Goal: Communication & Community: Answer question/provide support

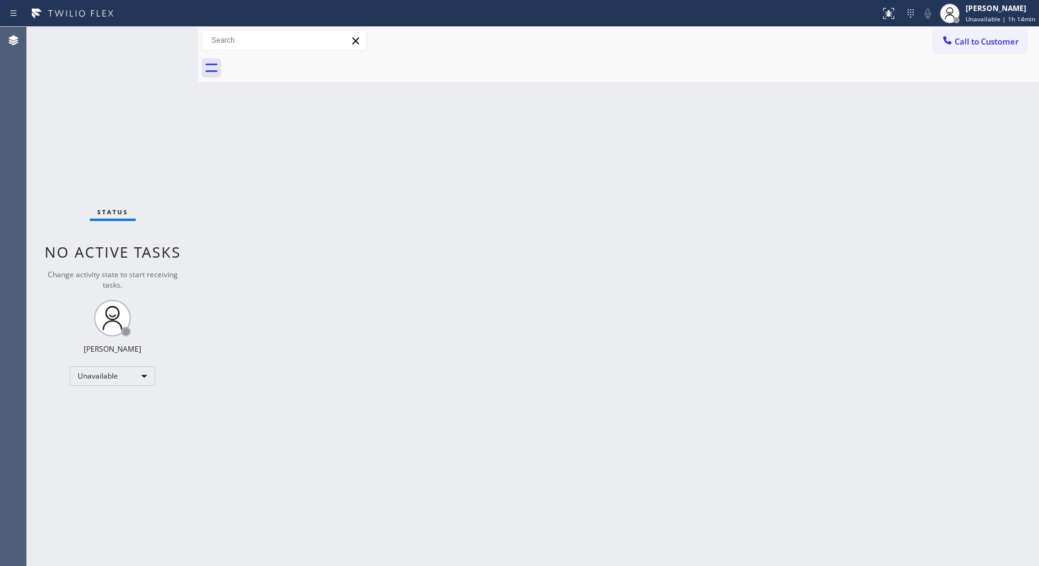
click at [990, 40] on span "Call to Customer" at bounding box center [986, 41] width 64 height 11
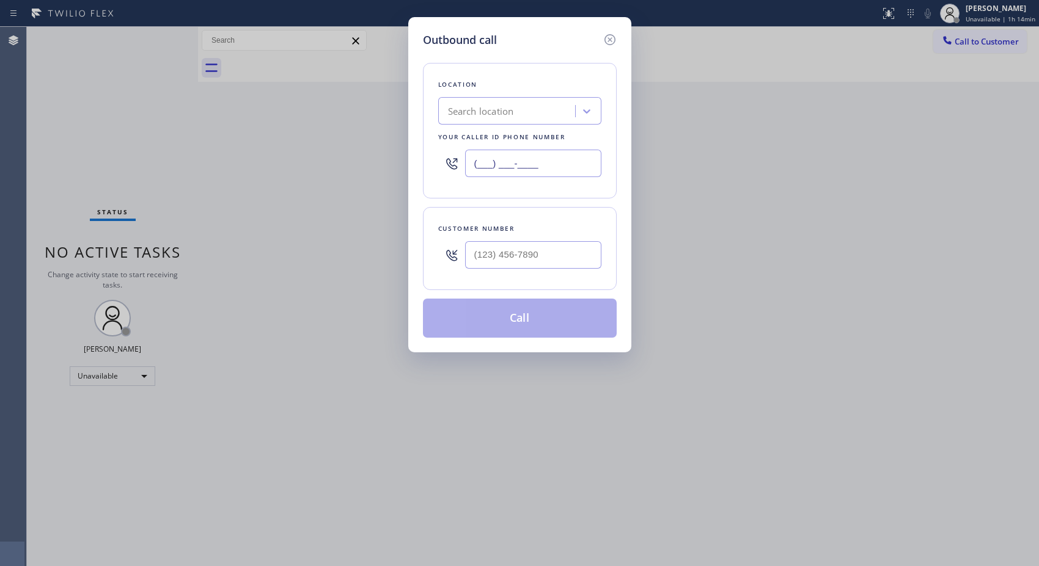
drag, startPoint x: 564, startPoint y: 167, endPoint x: 404, endPoint y: 119, distance: 166.4
click at [414, 128] on div "Outbound call Location Search location Your caller id phone number (___) ___-__…" at bounding box center [519, 184] width 223 height 335
paste input "855) 999-4417"
type input "[PHONE_NUMBER]"
drag, startPoint x: 486, startPoint y: 243, endPoint x: 411, endPoint y: 230, distance: 76.2
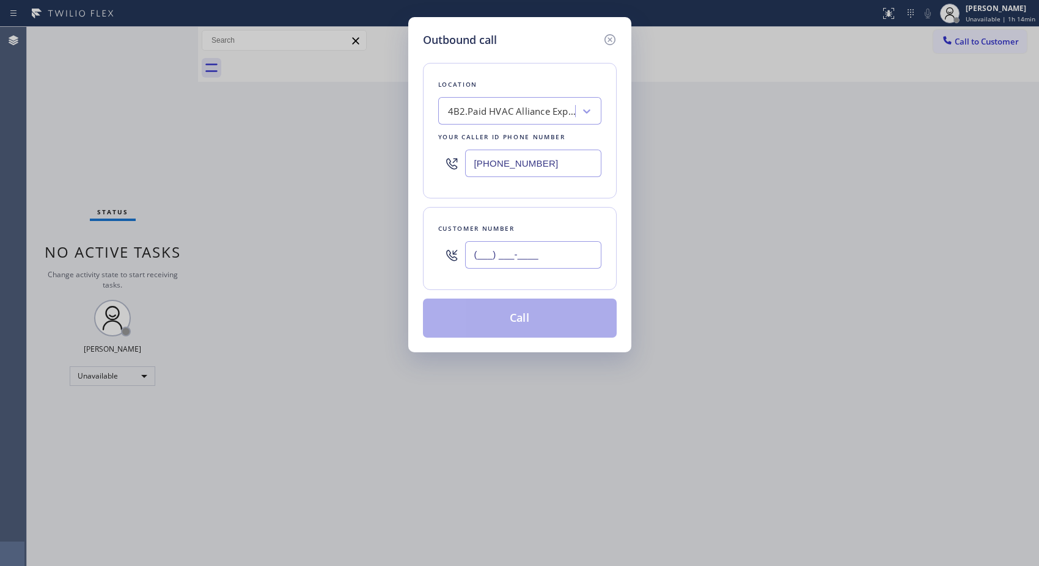
click at [411, 230] on div "Outbound call Location 4B2.Paid HVAC Alliance Expert Your caller id phone numbe…" at bounding box center [519, 184] width 223 height 335
paste input "562) 844-2060"
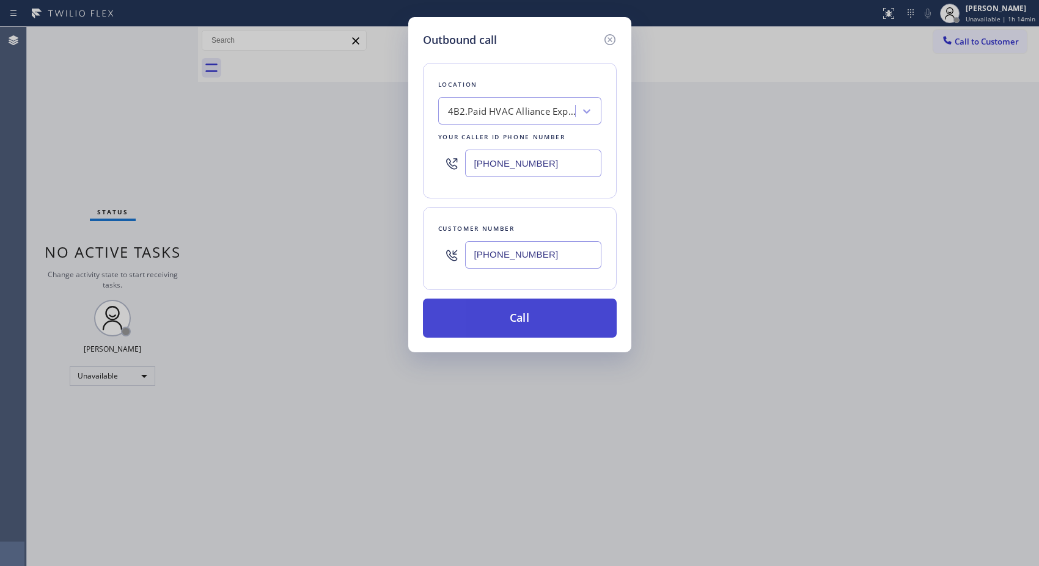
type input "[PHONE_NUMBER]"
click at [559, 324] on button "Call" at bounding box center [520, 318] width 194 height 39
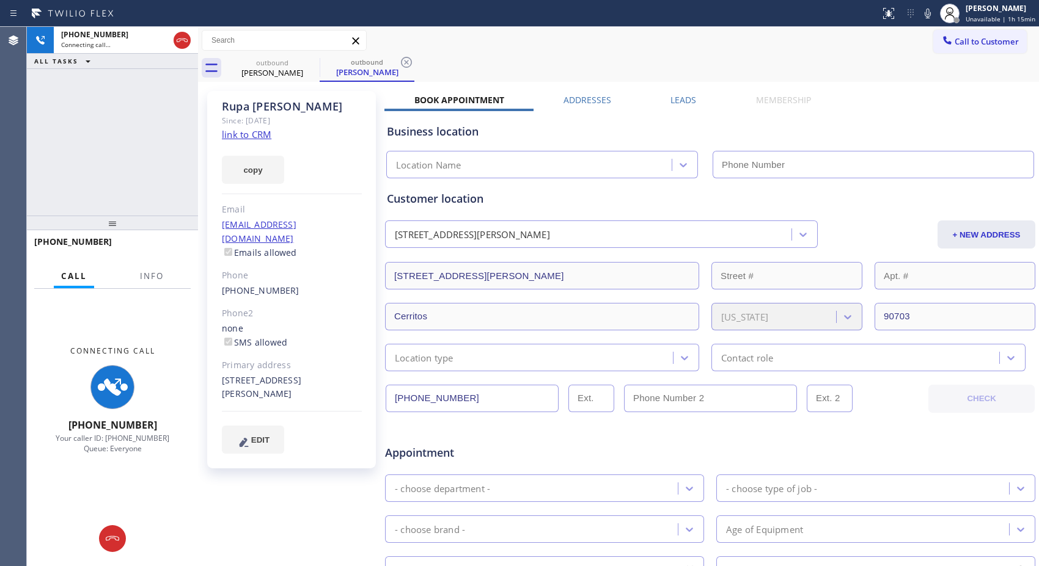
type input "[PHONE_NUMBER]"
drag, startPoint x: 403, startPoint y: 62, endPoint x: 365, endPoint y: 0, distance: 72.4
click at [403, 62] on icon at bounding box center [406, 62] width 15 height 15
click at [172, 279] on div "Call Info" at bounding box center [112, 277] width 156 height 24
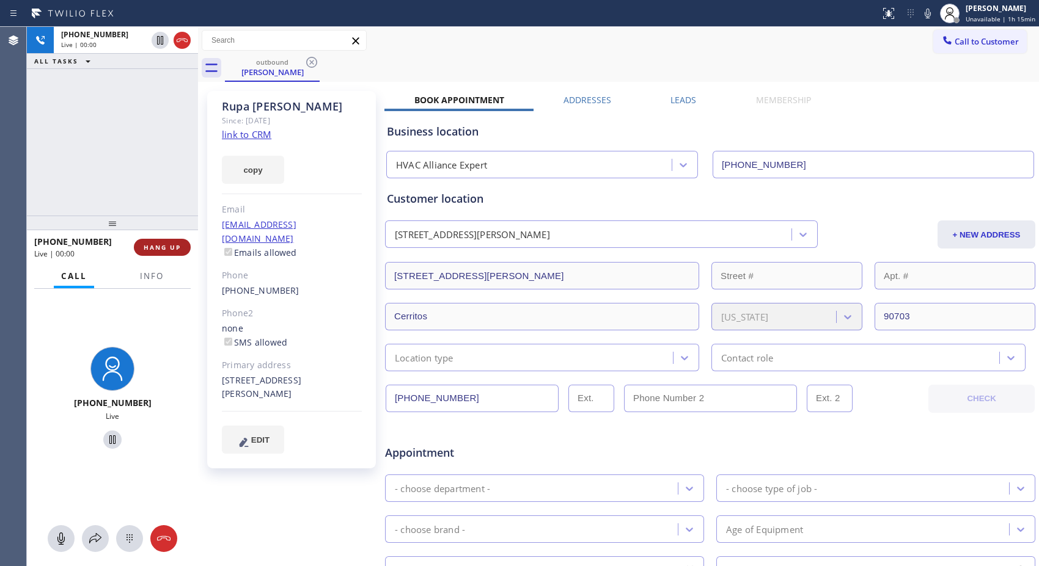
click at [172, 250] on span "HANG UP" at bounding box center [162, 247] width 37 height 9
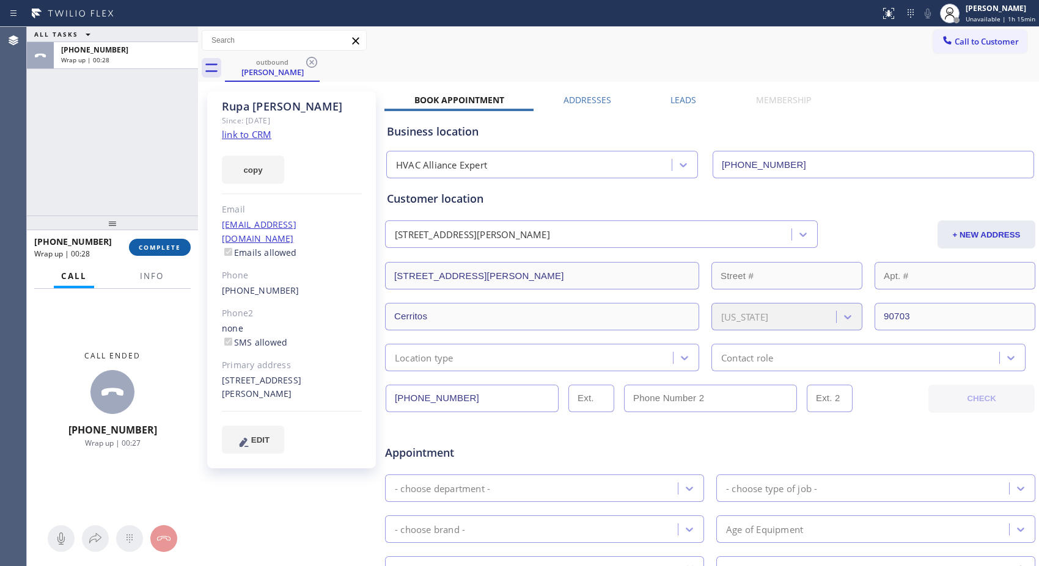
click at [159, 250] on span "COMPLETE" at bounding box center [160, 247] width 42 height 9
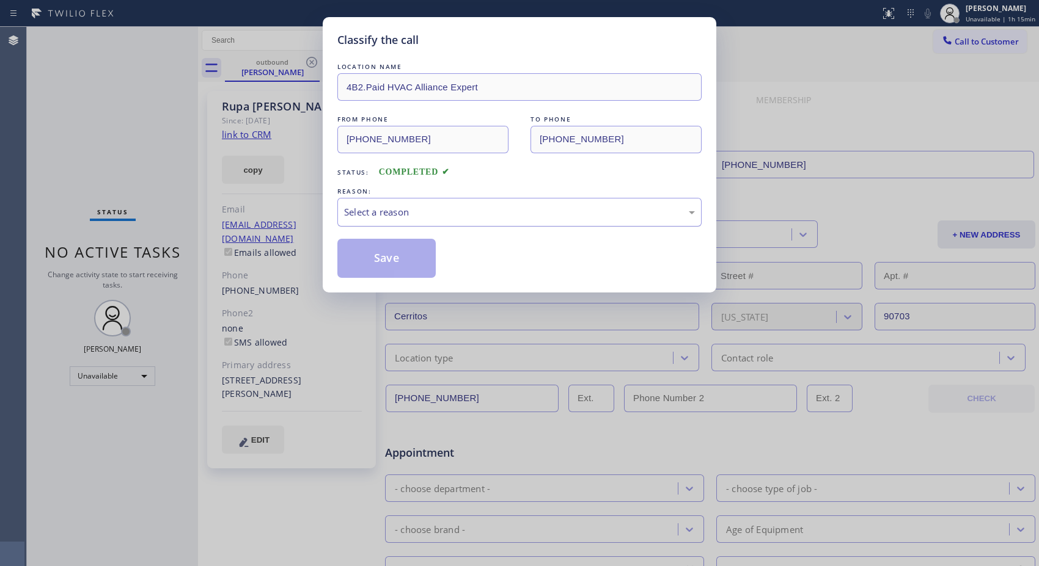
click at [590, 220] on div "Select a reason" at bounding box center [519, 212] width 364 height 29
click at [388, 258] on button "Save" at bounding box center [386, 258] width 98 height 39
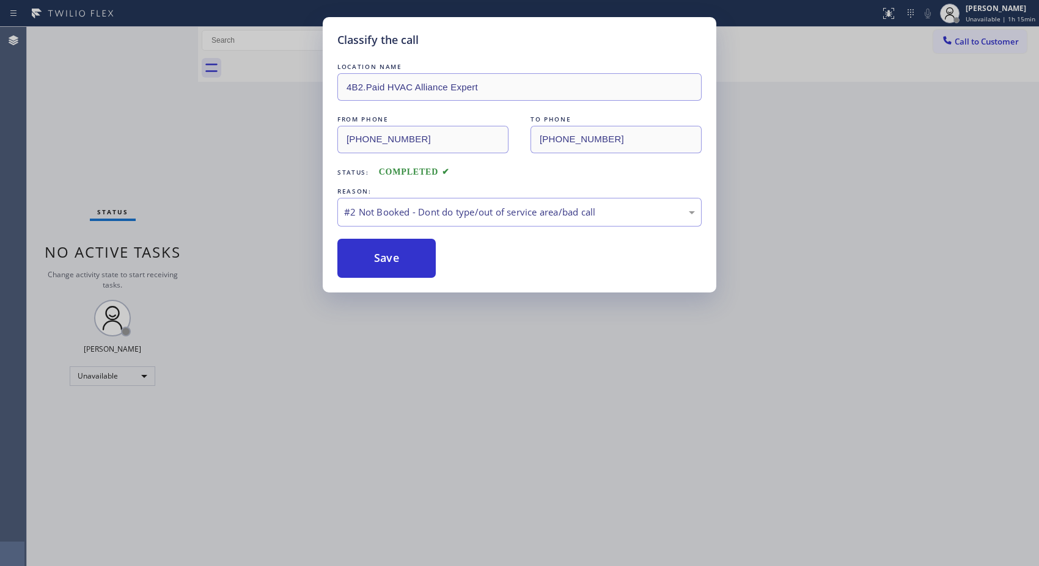
click at [994, 41] on div "Classify the call LOCATION NAME 4B2.Paid HVAC Alliance Expert FROM PHONE [PHONE…" at bounding box center [519, 283] width 1039 height 566
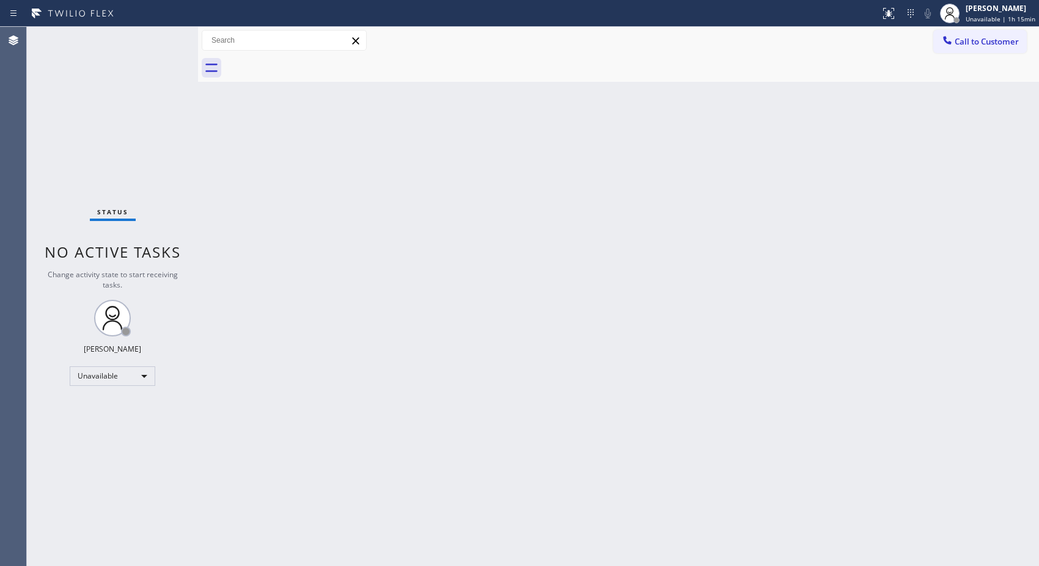
click at [994, 41] on span "Call to Customer" at bounding box center [986, 41] width 64 height 11
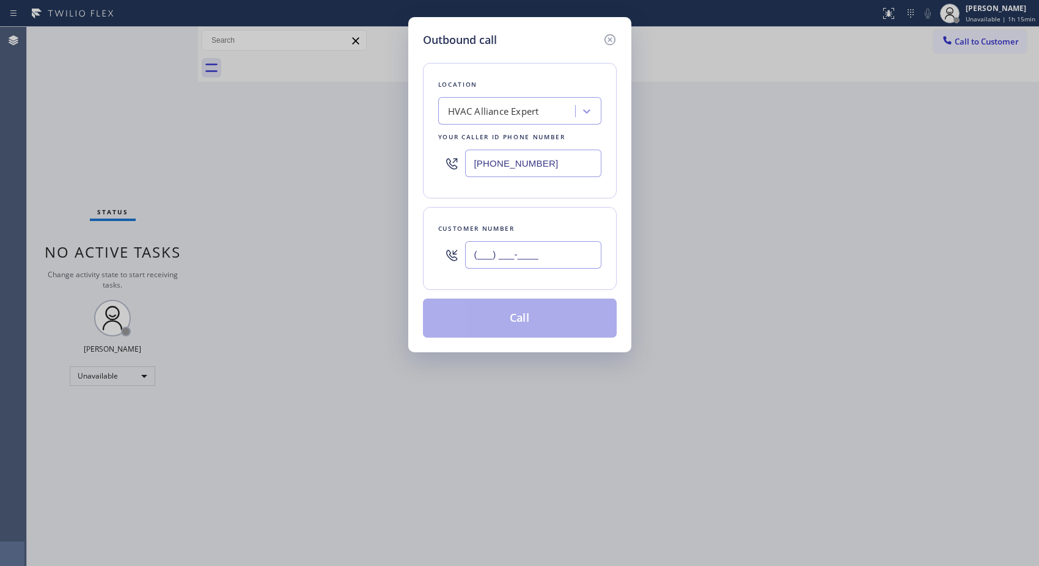
drag, startPoint x: 552, startPoint y: 247, endPoint x: 445, endPoint y: 214, distance: 111.9
click at [455, 248] on div "(___) ___-____" at bounding box center [519, 255] width 163 height 40
paste input "562) 844-2060"
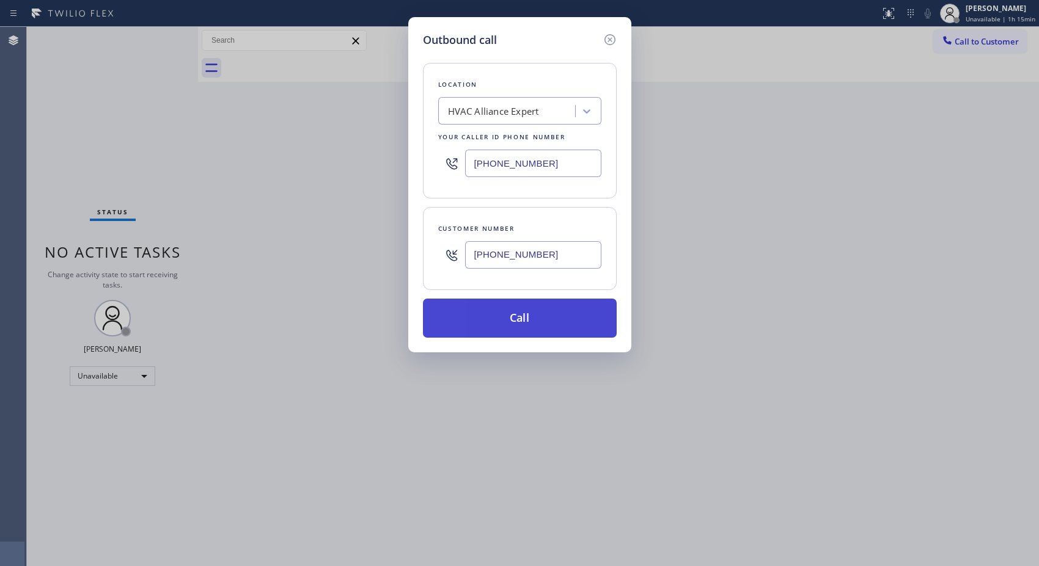
type input "[PHONE_NUMBER]"
drag, startPoint x: 548, startPoint y: 315, endPoint x: 552, endPoint y: 321, distance: 7.1
click at [549, 316] on button "Call" at bounding box center [520, 318] width 194 height 39
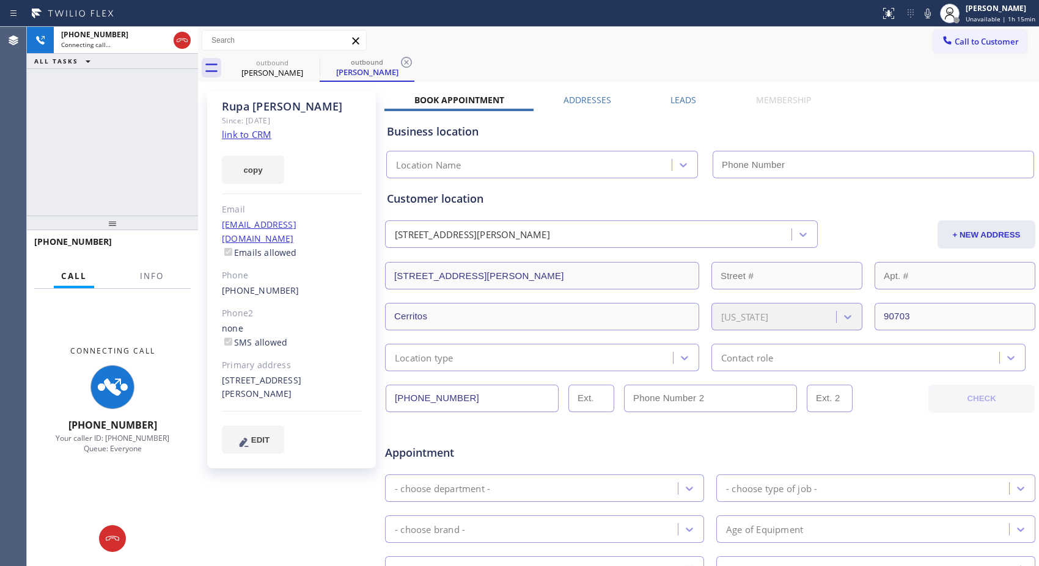
type input "[PHONE_NUMBER]"
click at [160, 274] on span "Info" at bounding box center [152, 276] width 24 height 11
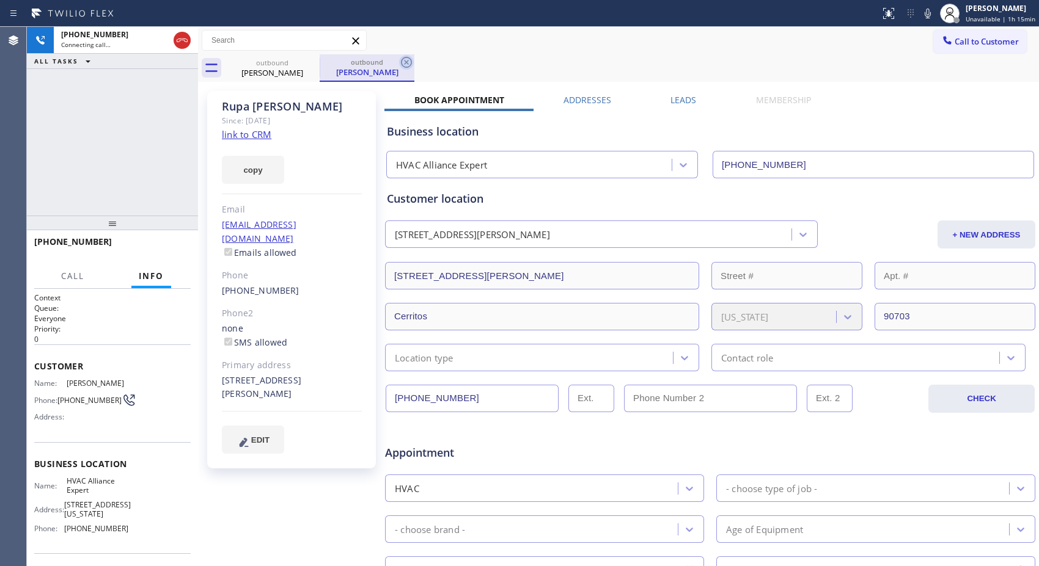
click at [405, 61] on icon at bounding box center [406, 62] width 11 height 11
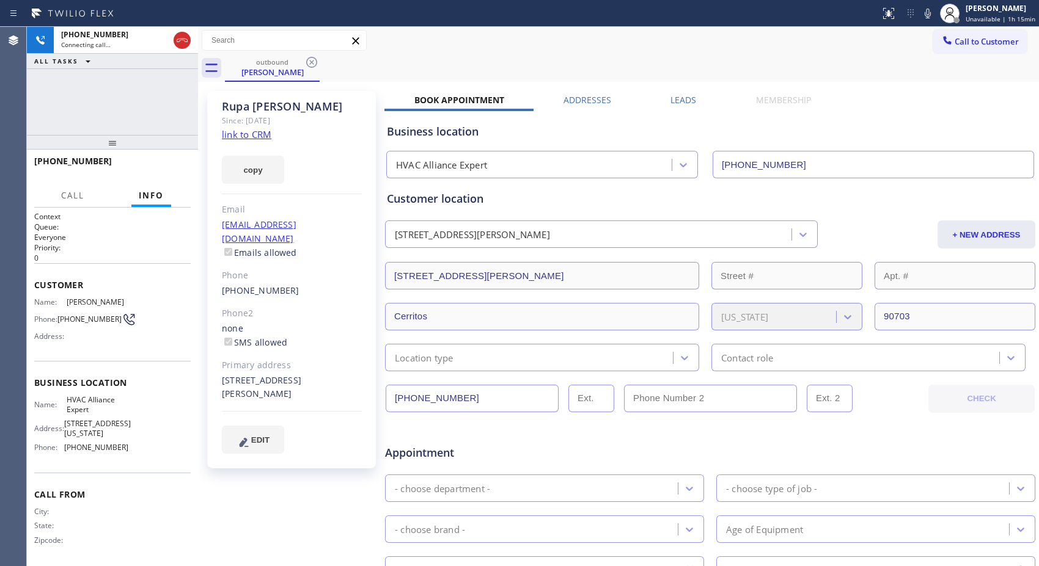
drag, startPoint x: 114, startPoint y: 229, endPoint x: 154, endPoint y: 111, distance: 125.0
click at [154, 111] on div "[PHONE_NUMBER] Connecting call… ALL TASKS ALL TASKS ACTIVE TASKS TASKS IN WRAP …" at bounding box center [112, 296] width 171 height 539
drag, startPoint x: 180, startPoint y: 45, endPoint x: 502, endPoint y: 377, distance: 462.7
click at [176, 101] on div "[PHONE_NUMBER] Connecting call… ALL TASKS ALL TASKS ACTIVE TASKS TASKS IN WRAP …" at bounding box center [112, 81] width 171 height 108
click at [181, 40] on icon at bounding box center [182, 40] width 15 height 15
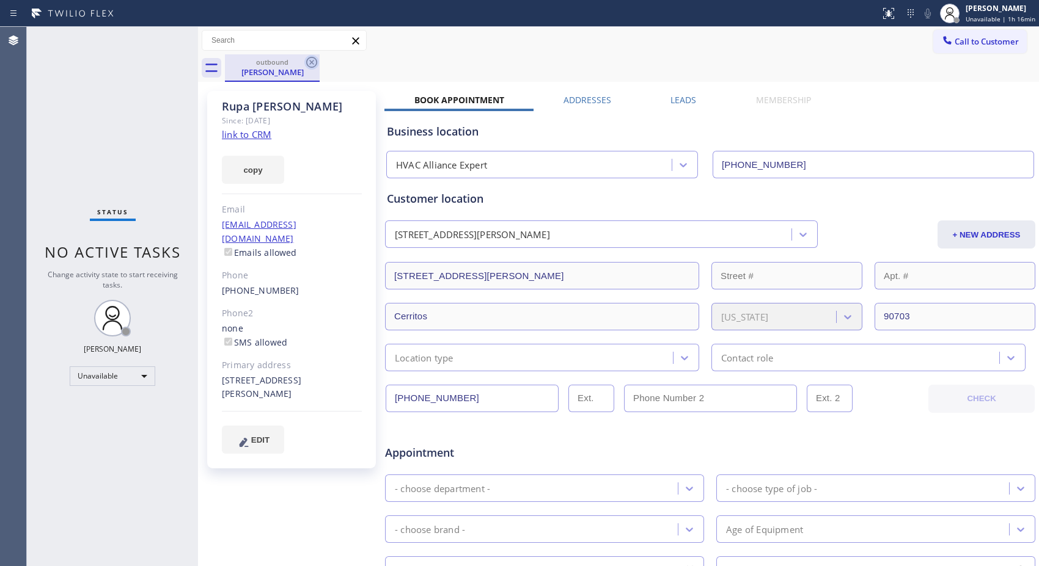
click at [305, 63] on icon at bounding box center [311, 62] width 15 height 15
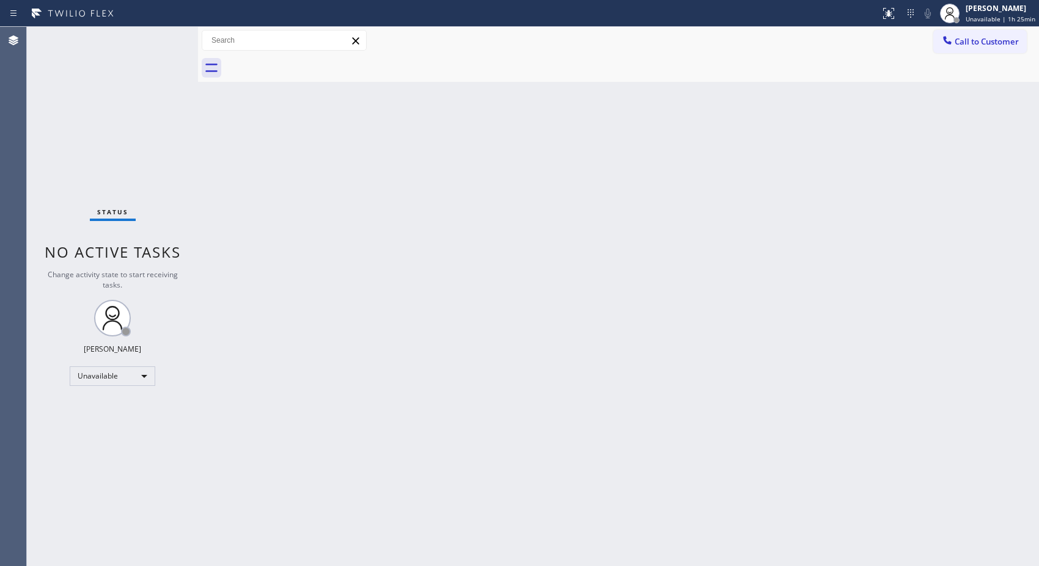
click at [770, 125] on div "Back to Dashboard Change Sender ID Customers Technicians Select a contact Outbo…" at bounding box center [618, 296] width 841 height 539
click at [973, 37] on span "Call to Customer" at bounding box center [986, 41] width 64 height 11
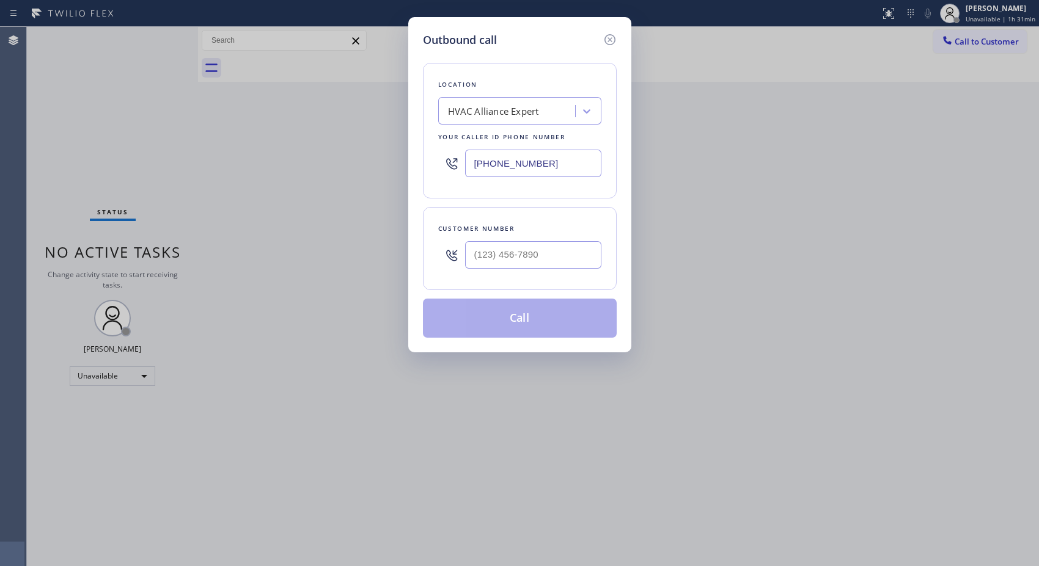
drag, startPoint x: 562, startPoint y: 161, endPoint x: 406, endPoint y: 141, distance: 157.1
click at [408, 142] on div "Outbound call Location HVAC Alliance Expert Your caller id phone number [PHONE_…" at bounding box center [519, 184] width 223 height 335
paste input "05) 256-7908"
type input "[PHONE_NUMBER]"
click at [517, 267] on input "(___) ___-____" at bounding box center [533, 254] width 136 height 27
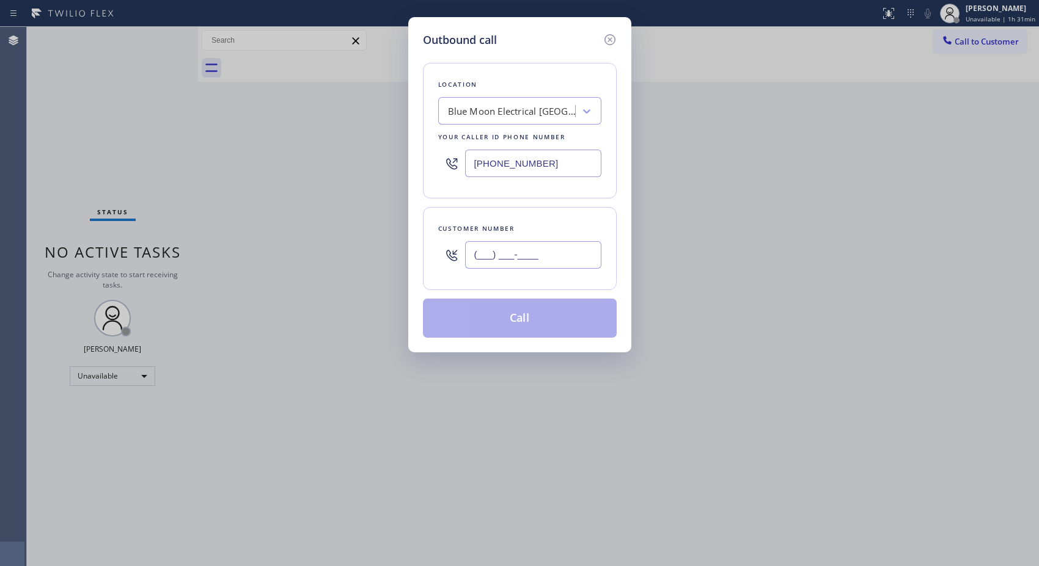
paste input "805) 217-3823"
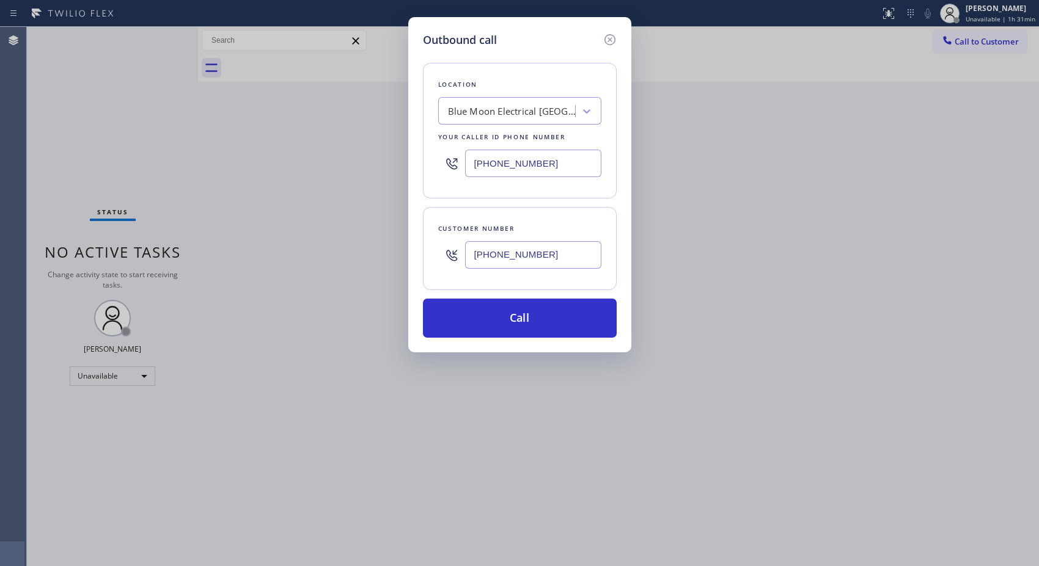
type input "[PHONE_NUMBER]"
click at [543, 307] on button "Call" at bounding box center [520, 318] width 194 height 39
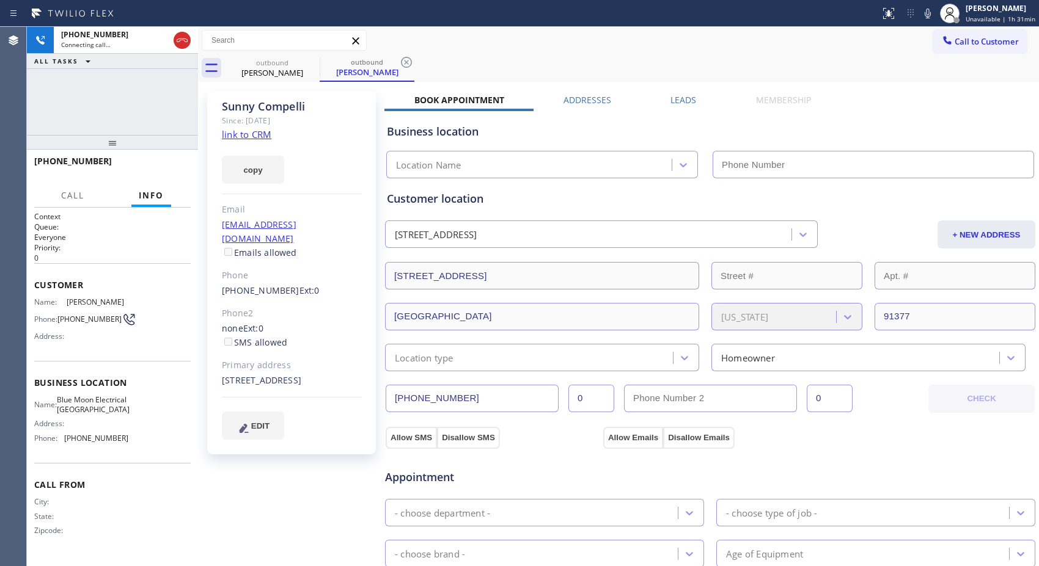
type input "[PHONE_NUMBER]"
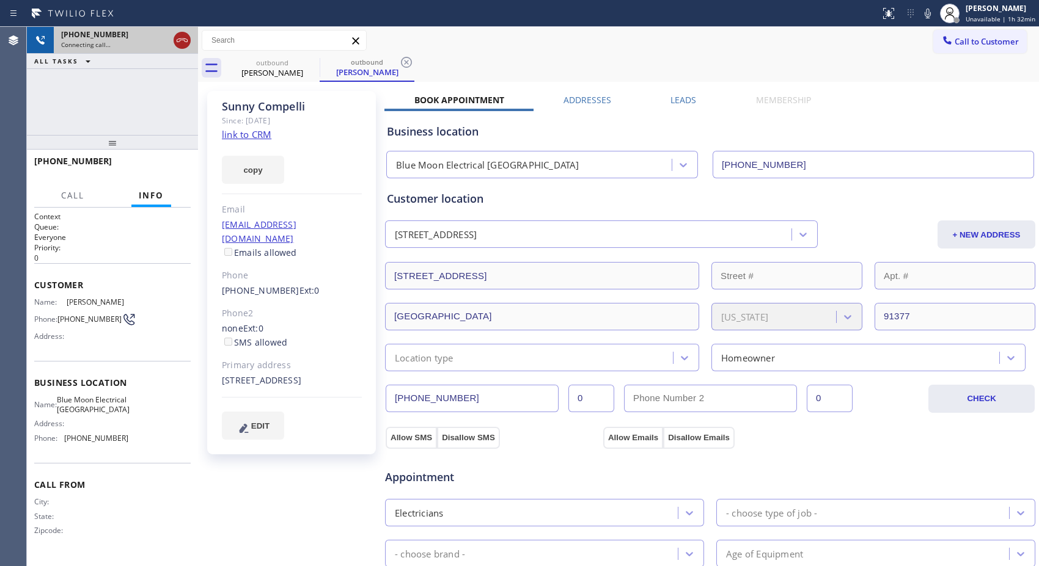
click at [175, 38] on icon at bounding box center [182, 40] width 15 height 15
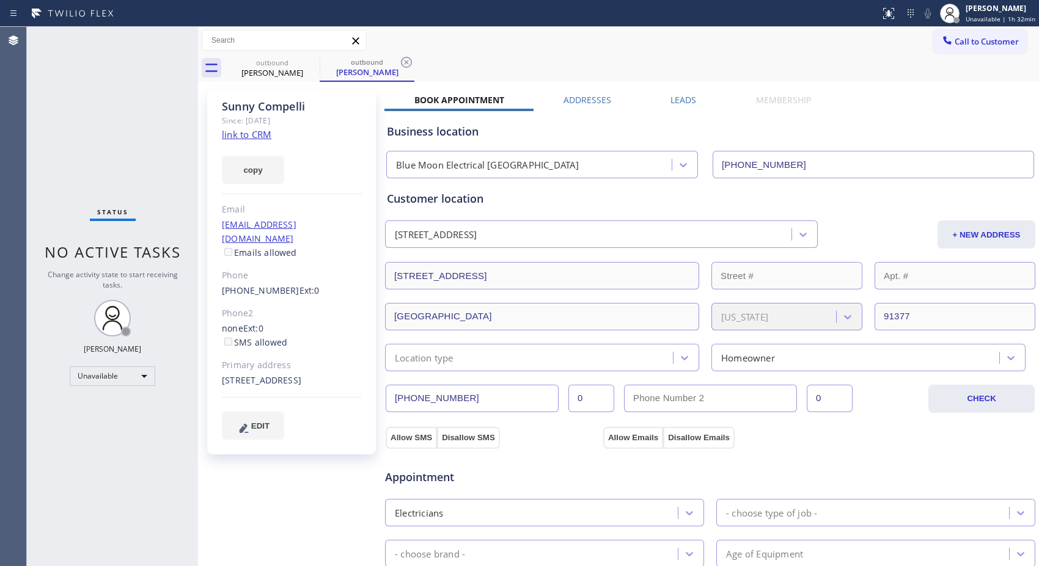
drag, startPoint x: 401, startPoint y: 58, endPoint x: 336, endPoint y: 62, distance: 65.5
click at [401, 59] on icon at bounding box center [406, 62] width 15 height 15
click at [314, 62] on icon at bounding box center [311, 62] width 15 height 15
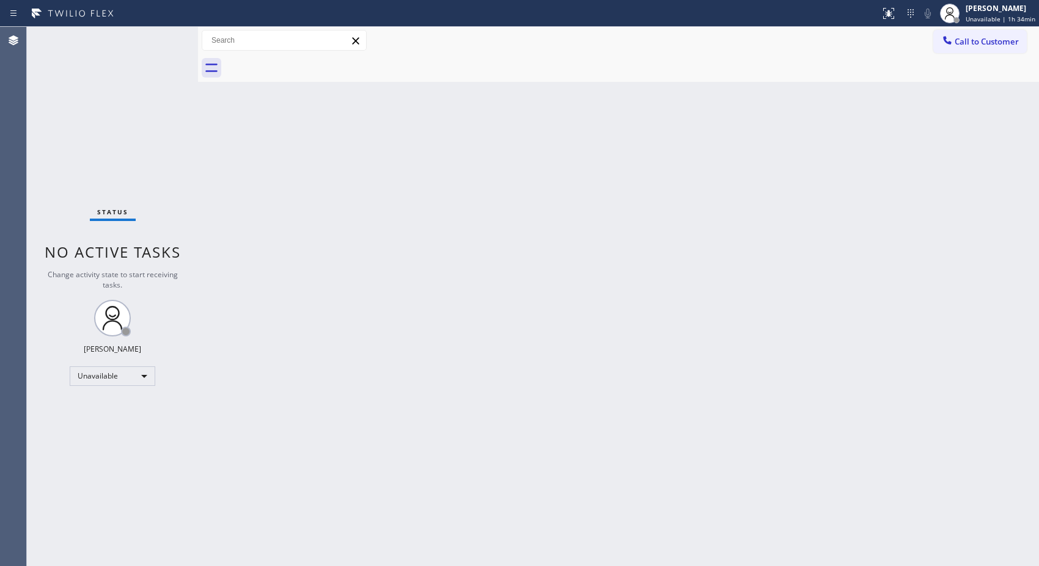
drag, startPoint x: 976, startPoint y: 51, endPoint x: 640, endPoint y: 93, distance: 338.1
click at [967, 49] on button "Call to Customer" at bounding box center [979, 41] width 93 height 23
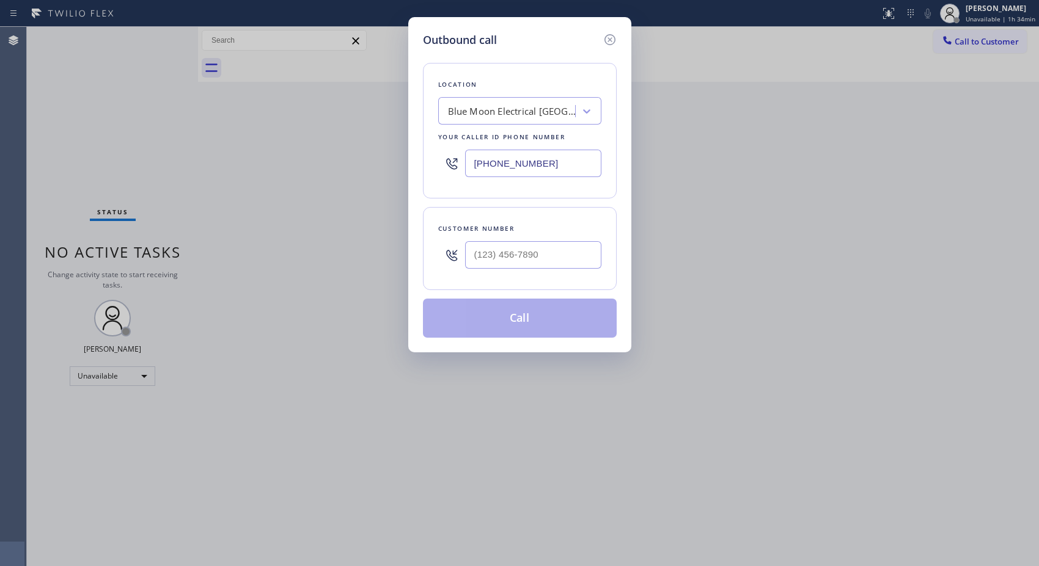
drag, startPoint x: 535, startPoint y: 161, endPoint x: 353, endPoint y: 59, distance: 208.7
click at [384, 108] on div "Outbound call Location Blue Moon Electrical [GEOGRAPHIC_DATA] Your caller id ph…" at bounding box center [519, 283] width 1039 height 566
paste input "720) 597-8984"
type input "[PHONE_NUMBER]"
click at [520, 250] on input "(___) ___-____" at bounding box center [533, 254] width 136 height 27
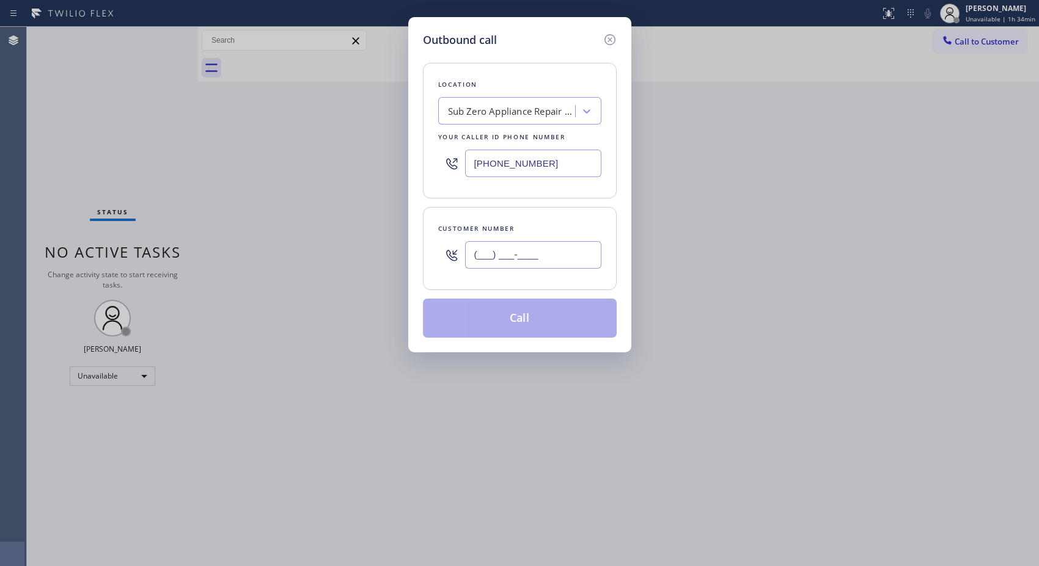
paste input "303) 856-4613"
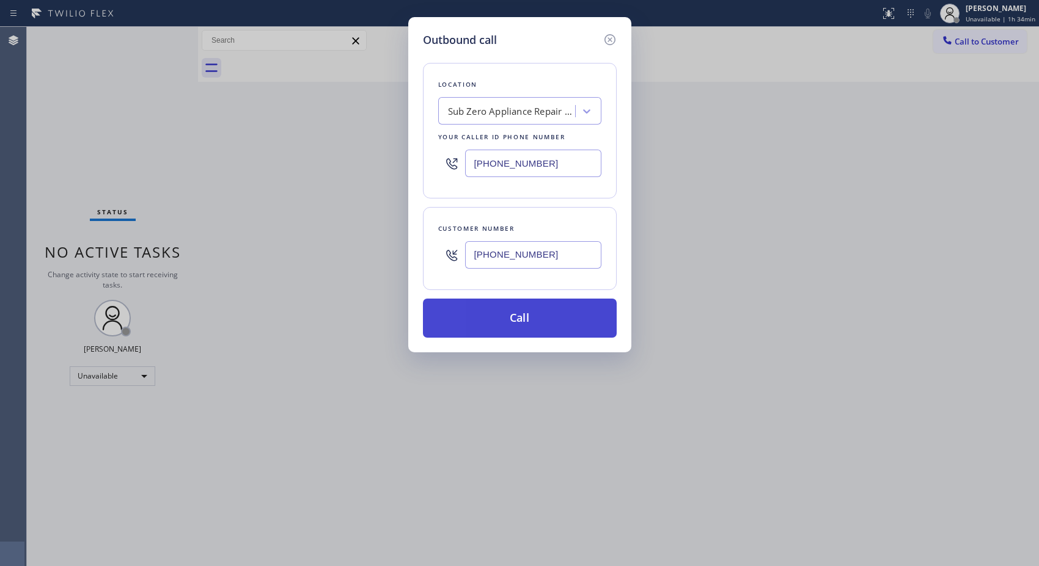
click at [518, 313] on button "Call" at bounding box center [520, 318] width 194 height 39
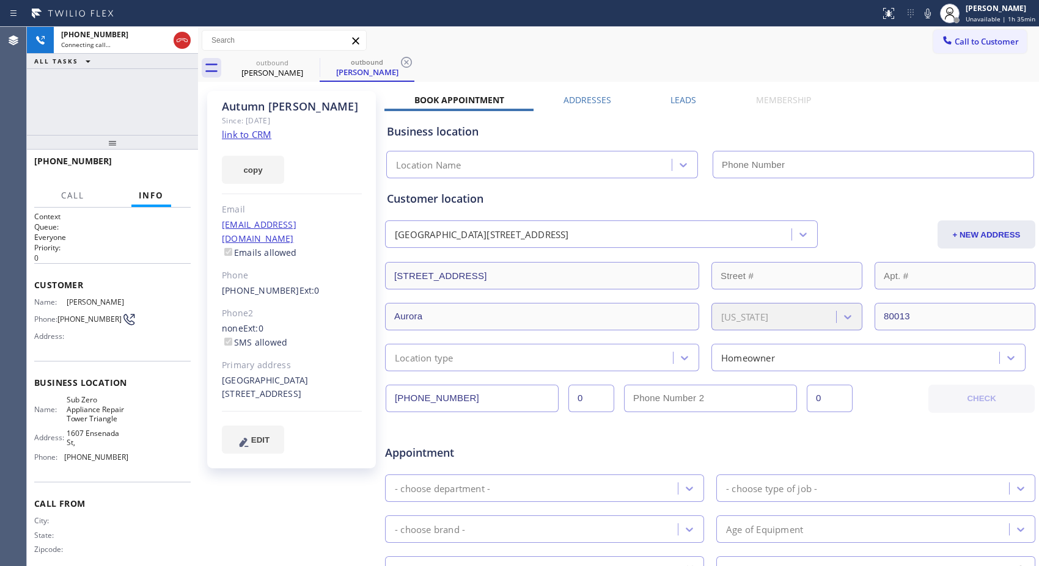
drag, startPoint x: 407, startPoint y: 62, endPoint x: 305, endPoint y: 8, distance: 115.1
click at [407, 62] on icon at bounding box center [406, 62] width 15 height 15
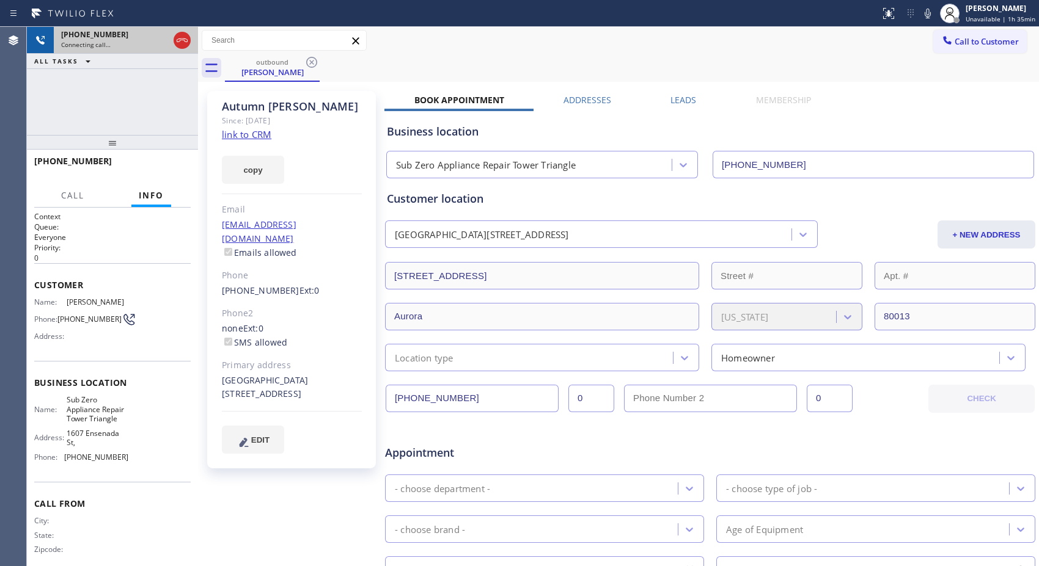
drag, startPoint x: 119, startPoint y: 106, endPoint x: 136, endPoint y: 49, distance: 58.8
click at [132, 66] on div "[PHONE_NUMBER] Connecting call… ALL TASKS ALL TASKS ACTIVE TASKS TASKS IN WRAP …" at bounding box center [112, 296] width 171 height 539
click at [179, 46] on icon at bounding box center [182, 40] width 15 height 15
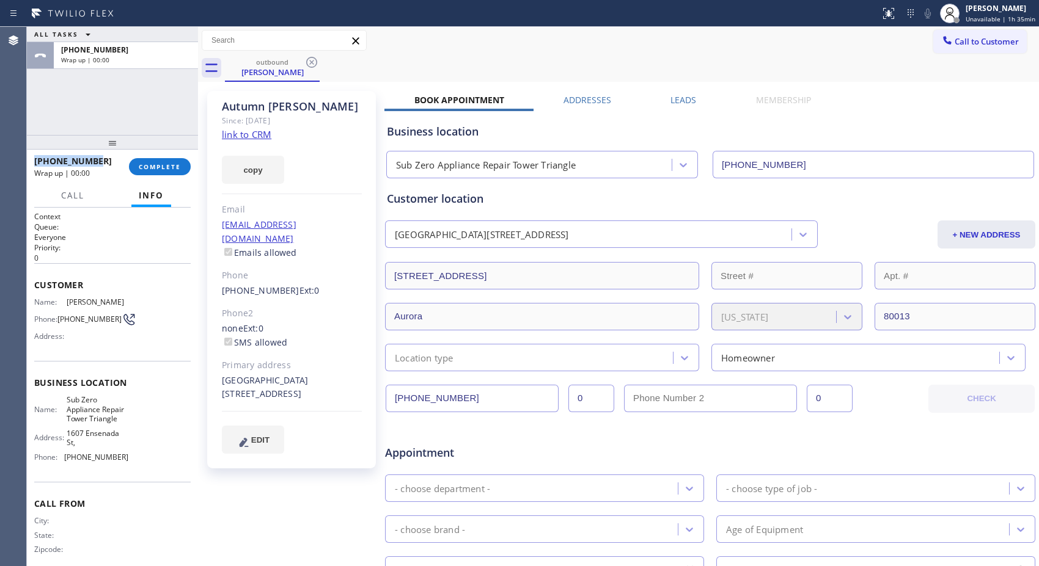
copy span "[PHONE_NUMBER]"
drag, startPoint x: 101, startPoint y: 160, endPoint x: 34, endPoint y: 161, distance: 67.2
click at [34, 161] on div "[PHONE_NUMBER]" at bounding box center [77, 161] width 86 height 12
click at [151, 166] on span "COMPLETE" at bounding box center [160, 167] width 42 height 9
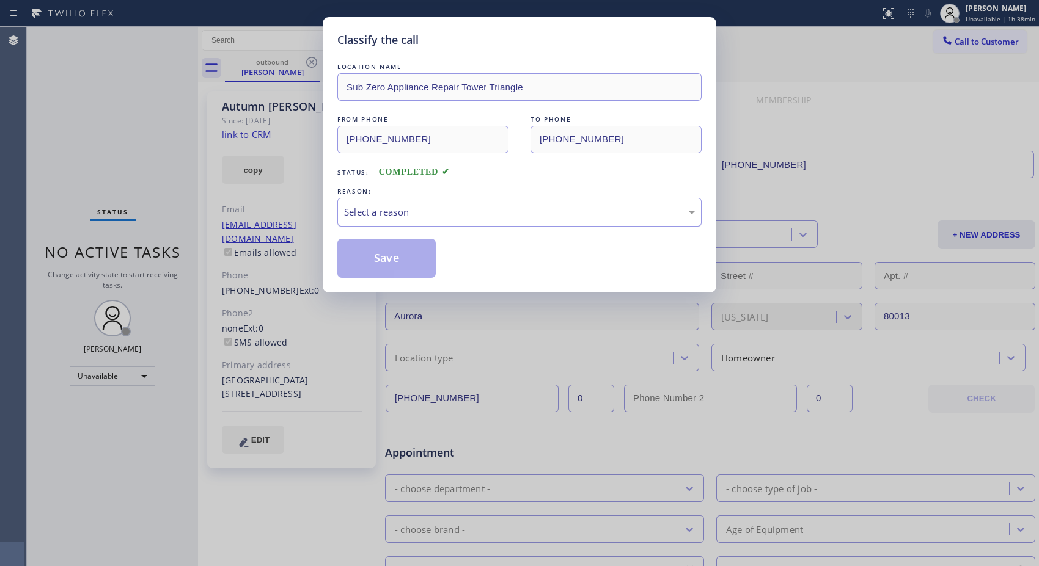
drag, startPoint x: 525, startPoint y: 217, endPoint x: 508, endPoint y: 222, distance: 17.8
click at [523, 217] on div "Select a reason" at bounding box center [519, 212] width 351 height 14
click at [390, 265] on button "Save" at bounding box center [386, 258] width 98 height 39
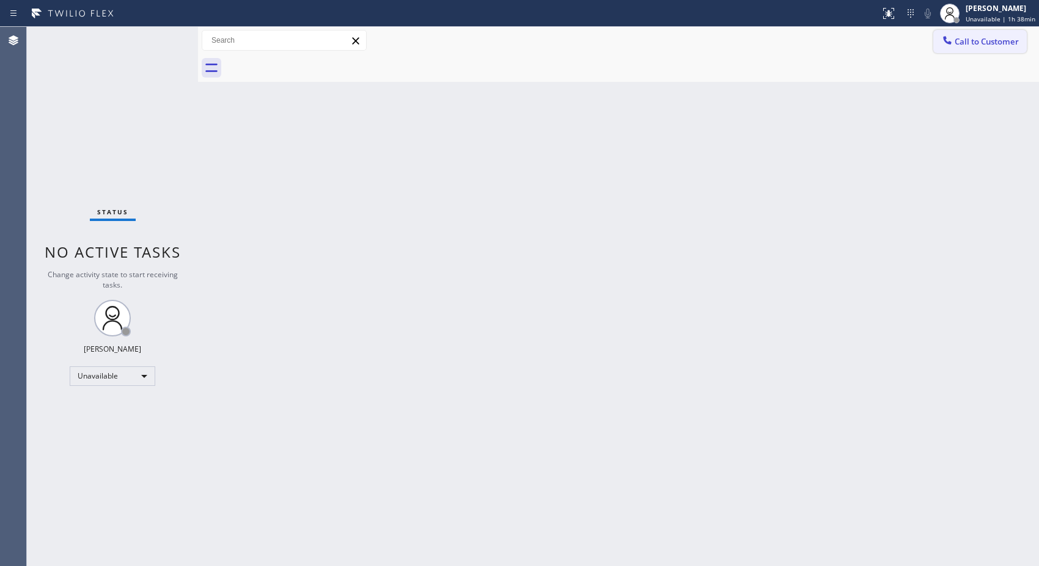
click at [956, 46] on span "Call to Customer" at bounding box center [986, 41] width 64 height 11
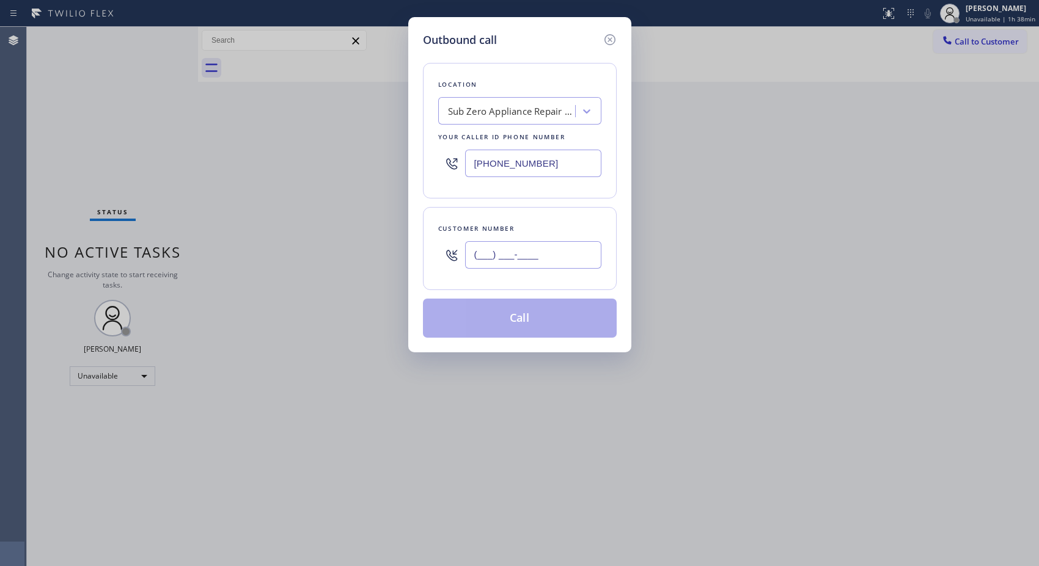
drag, startPoint x: 568, startPoint y: 247, endPoint x: 314, endPoint y: 218, distance: 255.8
click at [332, 247] on div "Outbound call Location Sub Zero Appliance Repair [GEOGRAPHIC_DATA] Your caller …" at bounding box center [519, 283] width 1039 height 566
paste input "323) 393-2108"
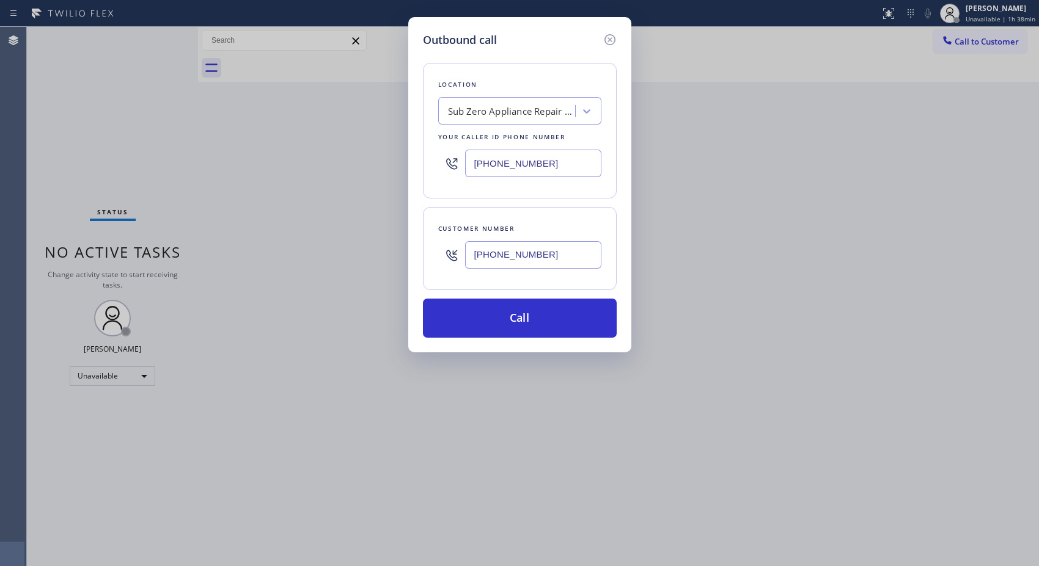
type input "[PHONE_NUMBER]"
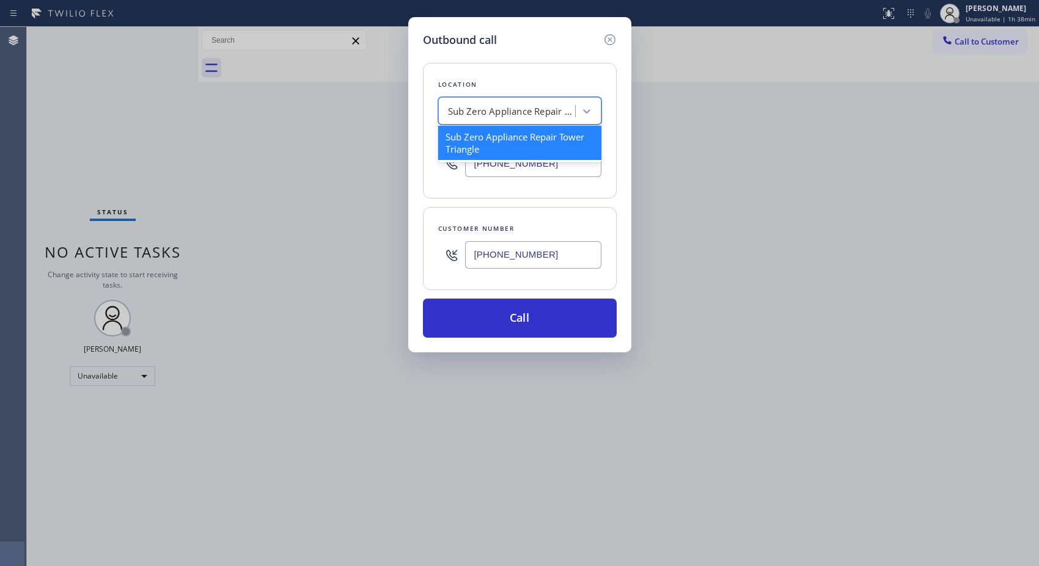
click at [505, 109] on div "Sub Zero Appliance Repair Tower Triangle" at bounding box center [512, 111] width 128 height 14
paste input "Best Sub Zero Repair Whittier"
type input "Best Sub Zero Repair Whittier"
click at [507, 145] on div "Best Sub Zero Repair Whittier" at bounding box center [519, 137] width 163 height 22
type input "[PHONE_NUMBER]"
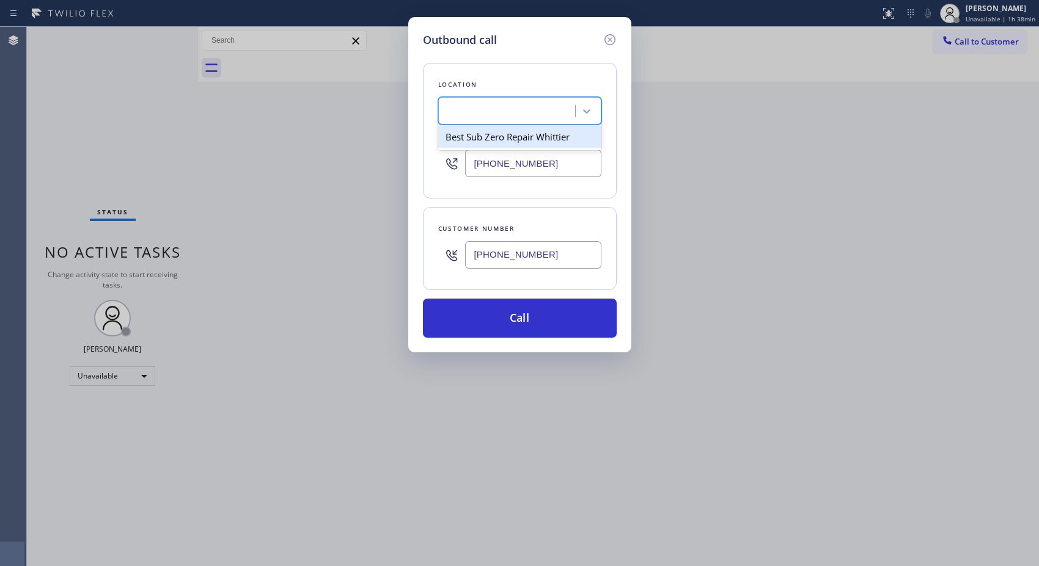
scroll to position [0, 1]
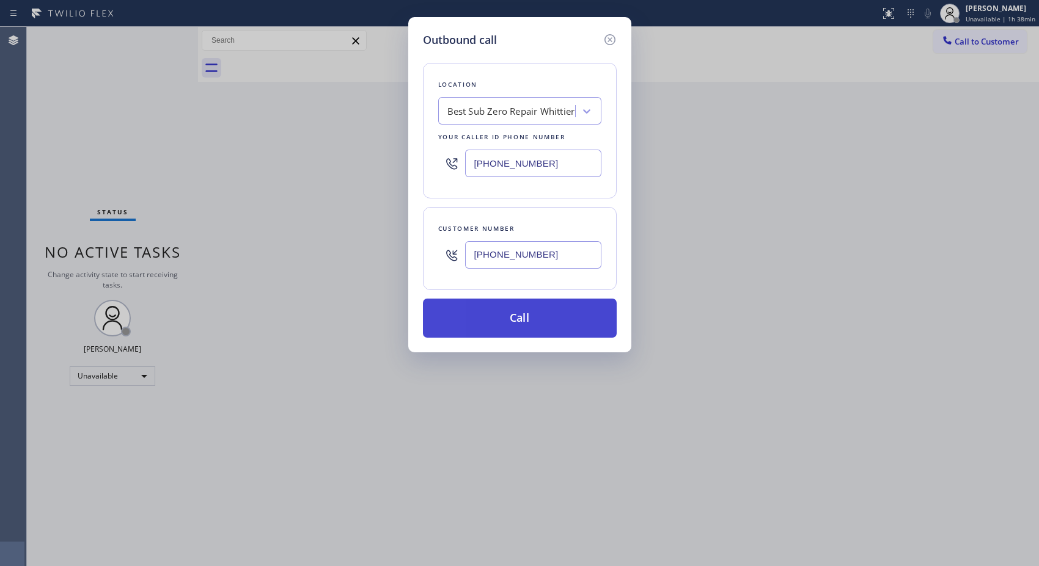
click at [518, 309] on button "Call" at bounding box center [520, 318] width 194 height 39
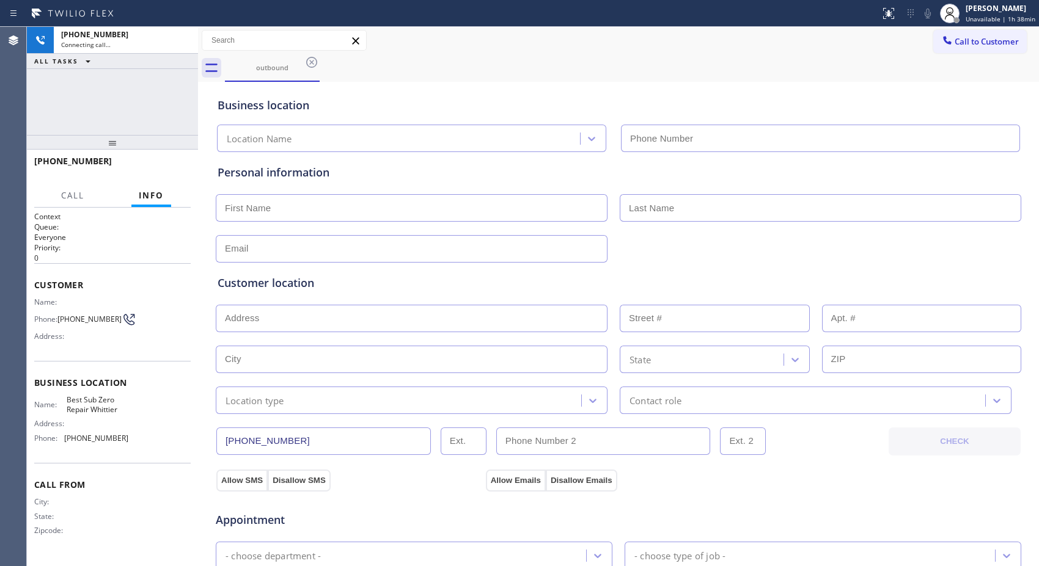
type input "[PHONE_NUMBER]"
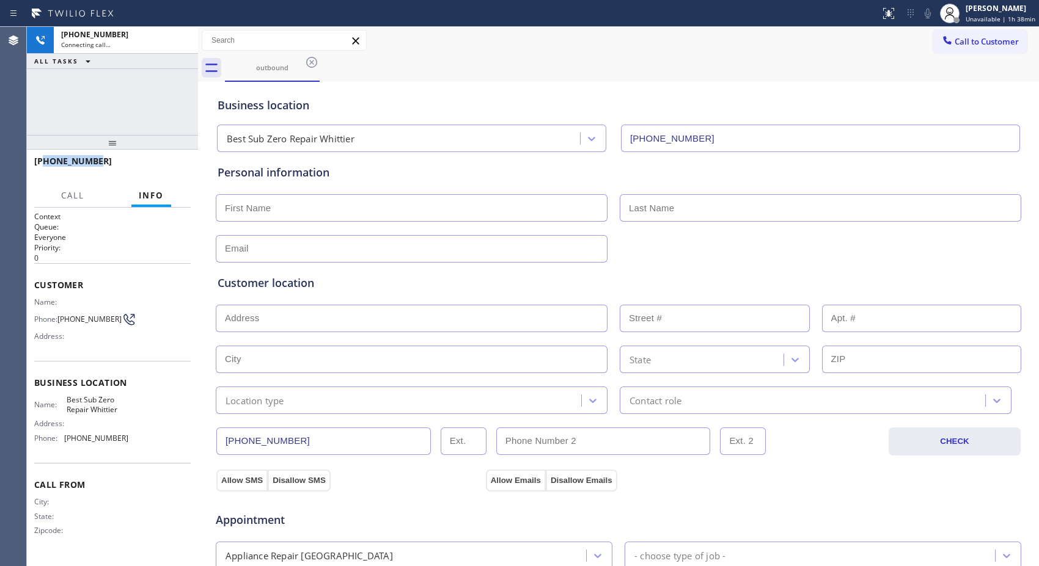
copy span "3233932108"
drag, startPoint x: 101, startPoint y: 164, endPoint x: 44, endPoint y: 159, distance: 57.6
click at [44, 159] on div "[PHONE_NUMBER]" at bounding box center [108, 161] width 148 height 12
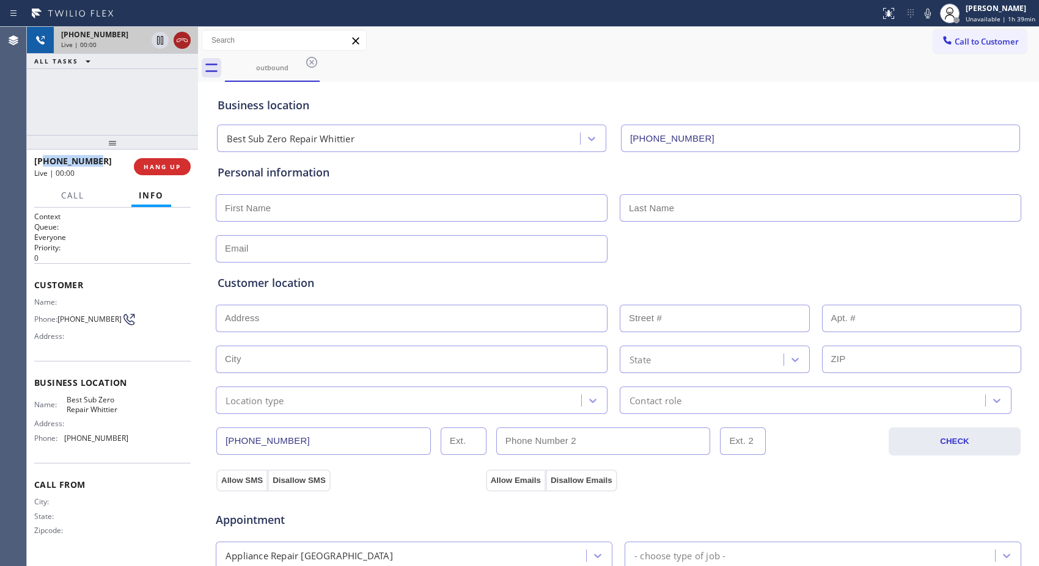
click at [185, 40] on icon at bounding box center [182, 40] width 15 height 15
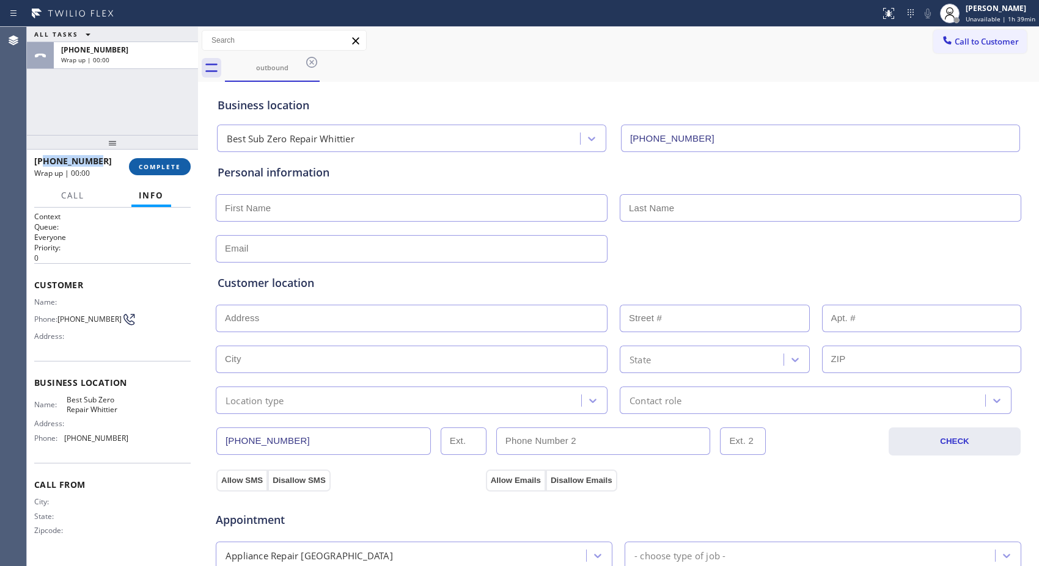
click at [172, 163] on span "COMPLETE" at bounding box center [160, 167] width 42 height 9
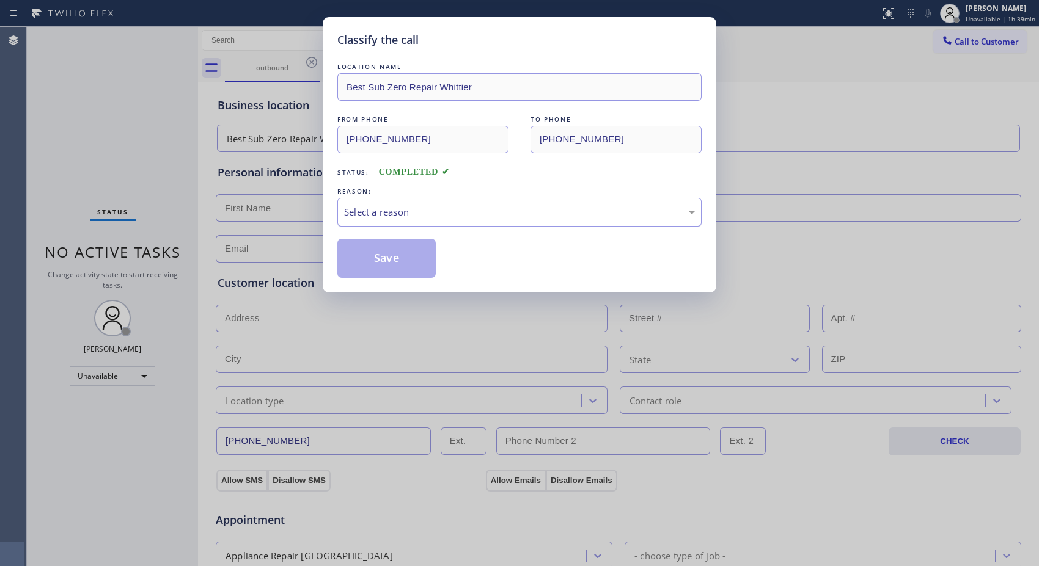
click at [630, 211] on div "Select a reason" at bounding box center [519, 212] width 351 height 14
click at [433, 260] on button "Save" at bounding box center [386, 258] width 98 height 39
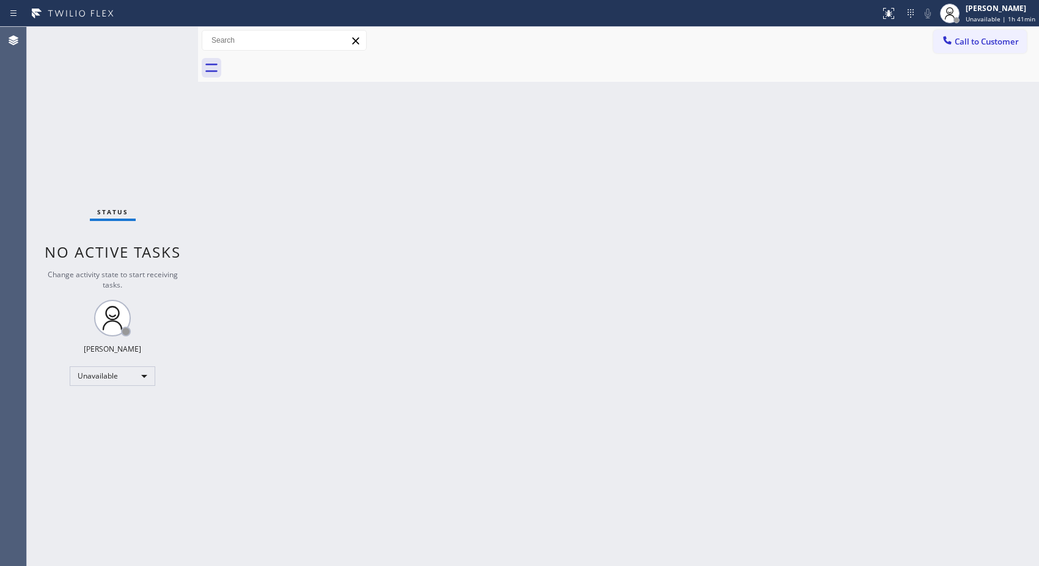
drag, startPoint x: 967, startPoint y: 45, endPoint x: 809, endPoint y: 53, distance: 157.9
click at [963, 45] on span "Call to Customer" at bounding box center [986, 41] width 64 height 11
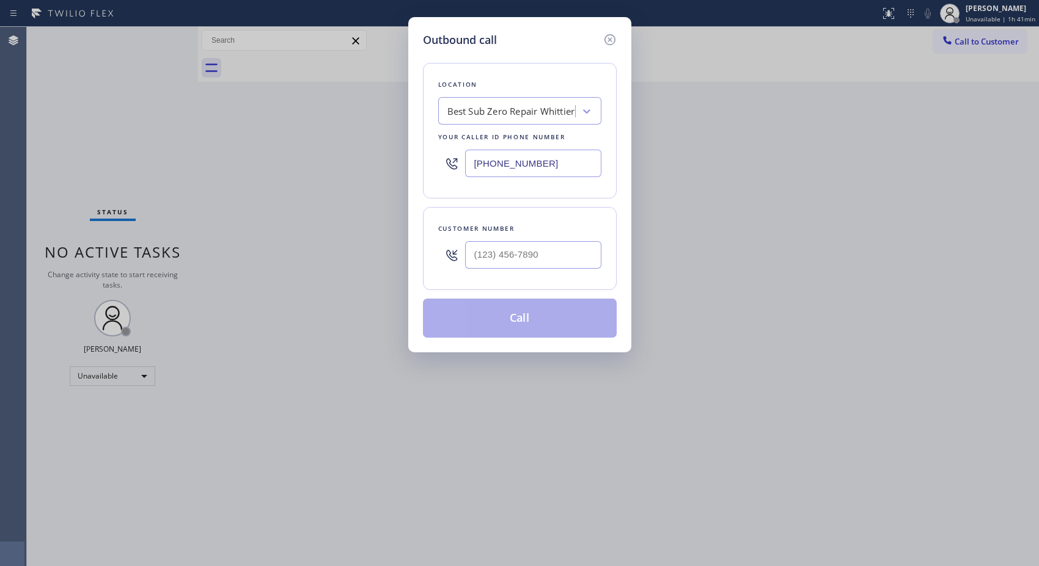
drag, startPoint x: 563, startPoint y: 159, endPoint x: 338, endPoint y: 53, distance: 248.7
click at [379, 111] on div "Outbound call Location Best Sub Zero Repair [GEOGRAPHIC_DATA] Your caller id ph…" at bounding box center [519, 283] width 1039 height 566
paste input "623) 292-5313"
type input "[PHONE_NUMBER]"
click at [542, 248] on input "(___) ___-____" at bounding box center [533, 254] width 136 height 27
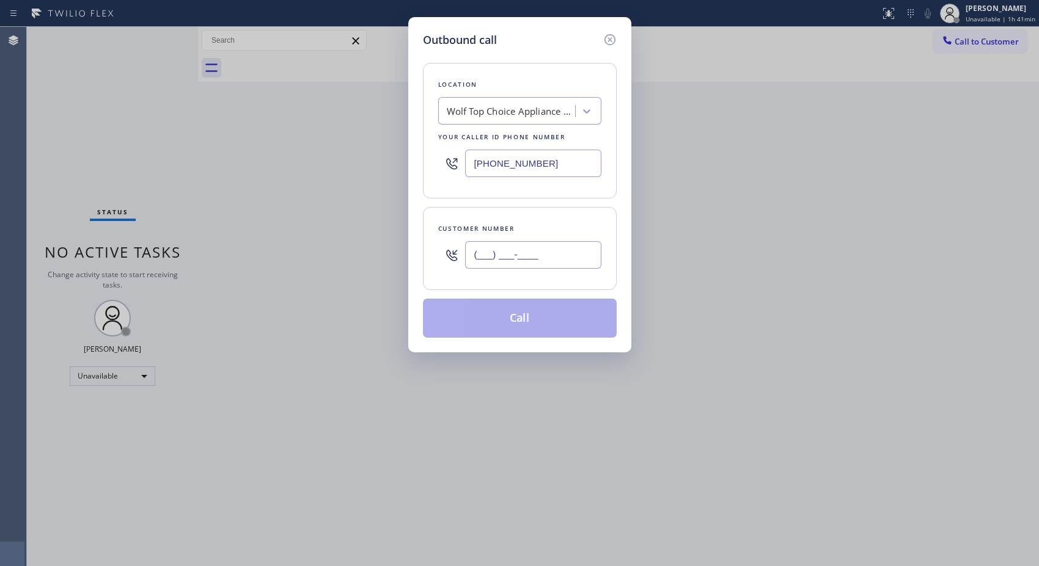
paste input "480) 250-2193"
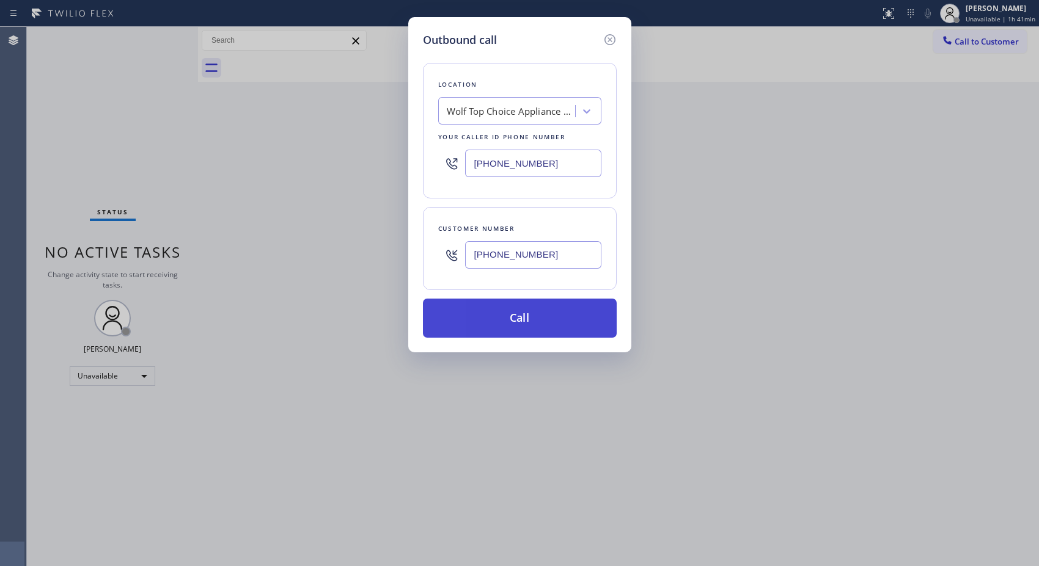
type input "[PHONE_NUMBER]"
click at [541, 319] on button "Call" at bounding box center [520, 318] width 194 height 39
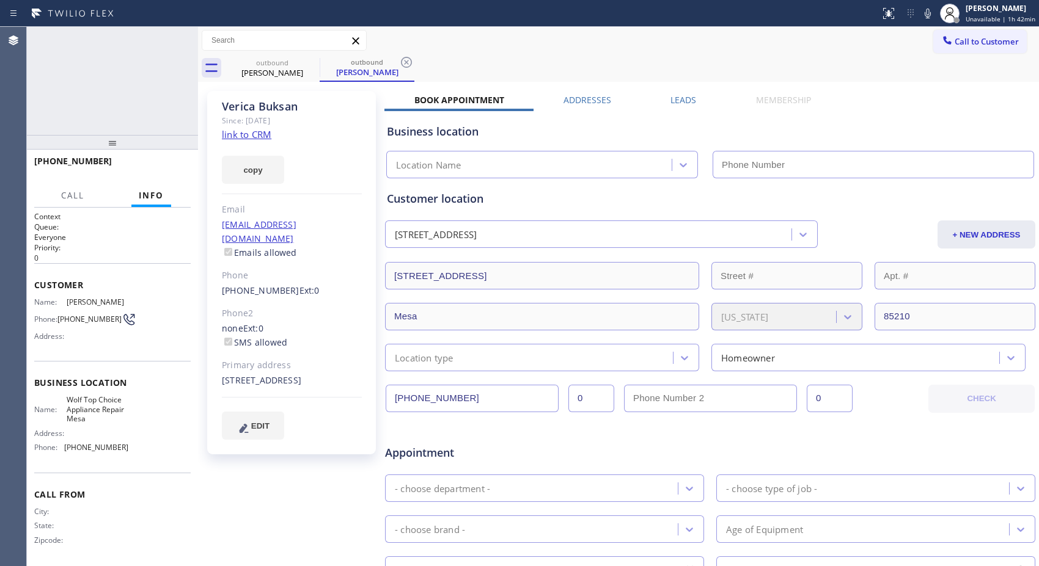
type input "[PHONE_NUMBER]"
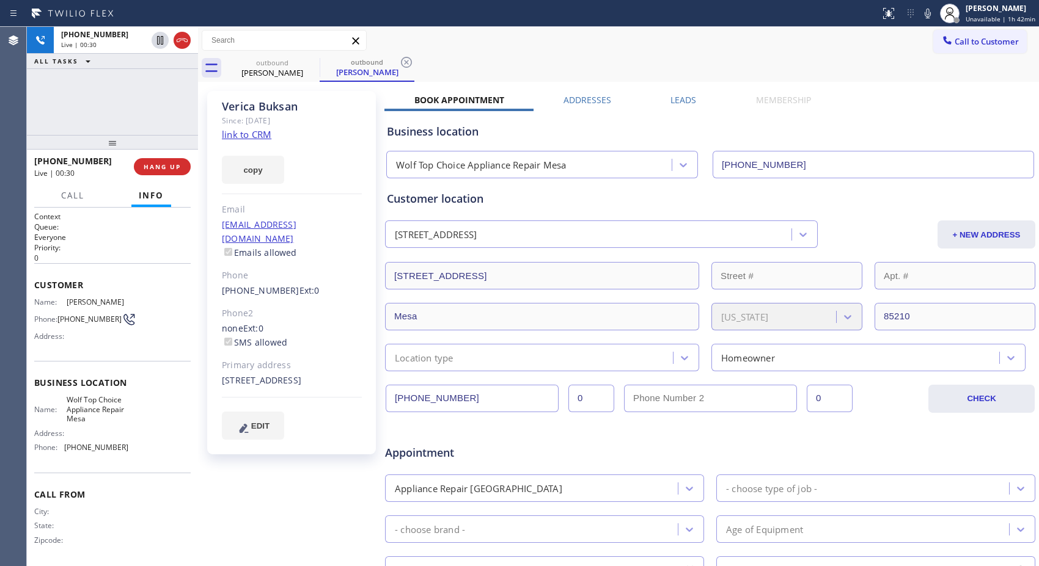
click at [417, 64] on div "outbound Verica Buksan outbound Verica Buksan" at bounding box center [632, 67] width 814 height 27
click at [403, 64] on icon at bounding box center [406, 62] width 15 height 15
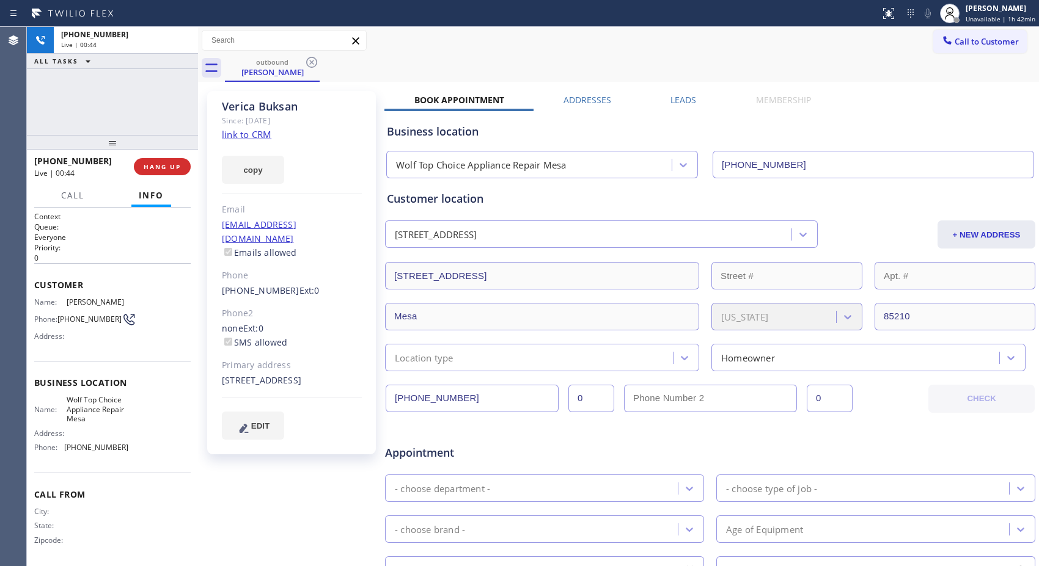
click at [172, 119] on div "[PHONE_NUMBER] Live | 00:44 ALL TASKS ALL TASKS ACTIVE TASKS TASKS IN WRAP UP" at bounding box center [112, 81] width 171 height 108
click at [161, 168] on span "COMPLETE" at bounding box center [160, 167] width 42 height 9
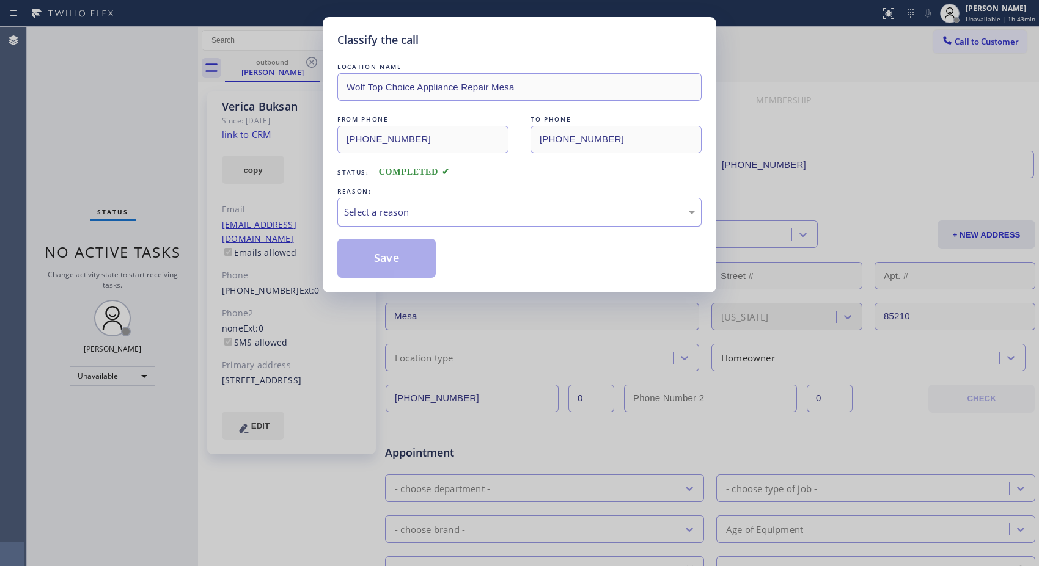
click at [470, 217] on div "Select a reason" at bounding box center [519, 212] width 351 height 14
click at [398, 269] on button "Save" at bounding box center [386, 258] width 98 height 39
